Goal: Check status

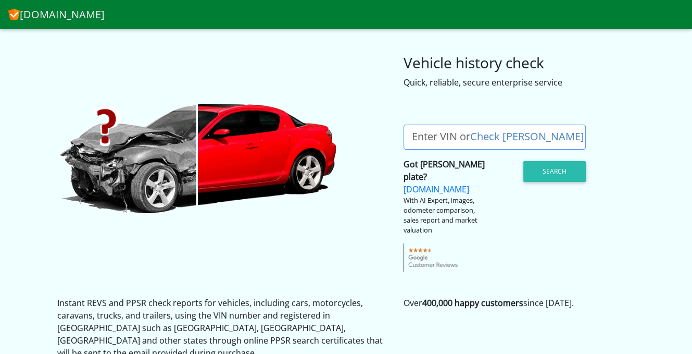
click at [485, 134] on link "Check [PERSON_NAME]" at bounding box center [527, 136] width 114 height 14
click at [490, 133] on link "Check [PERSON_NAME]" at bounding box center [527, 136] width 114 height 14
click at [534, 133] on label "Enter VIN or Check Rego" at bounding box center [498, 136] width 189 height 25
click at [534, 133] on input "Enter VIN or Check Rego" at bounding box center [495, 136] width 182 height 25
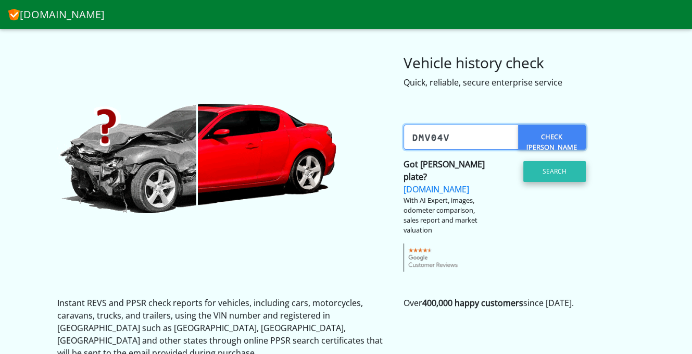
type input "dmv04v"
click at [550, 169] on button "Search" at bounding box center [554, 171] width 62 height 21
click at [550, 139] on link "Check [PERSON_NAME]?" at bounding box center [552, 136] width 68 height 25
